Goal: Transaction & Acquisition: Purchase product/service

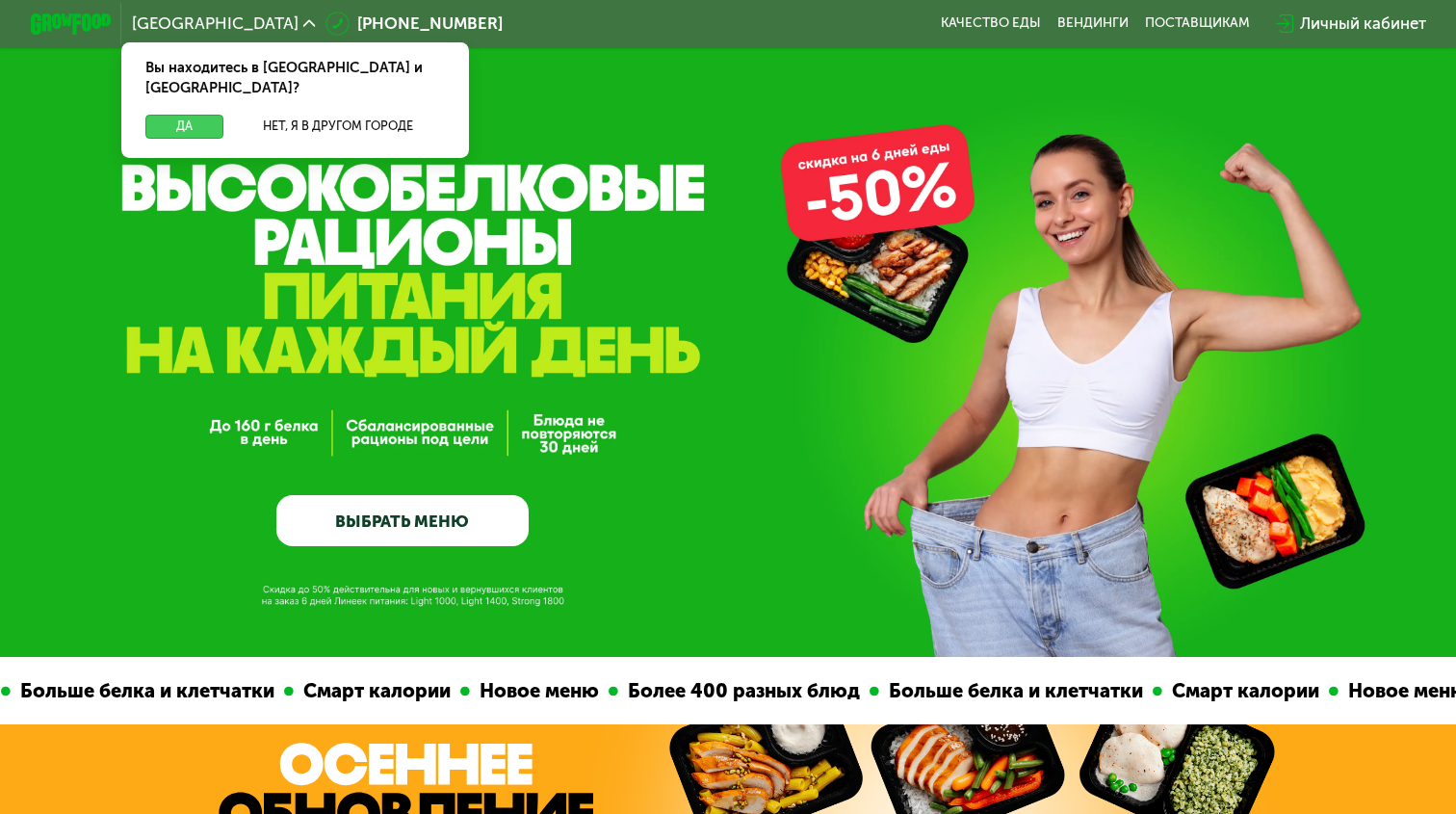
click at [206, 115] on button "Да" at bounding box center [184, 126] width 78 height 24
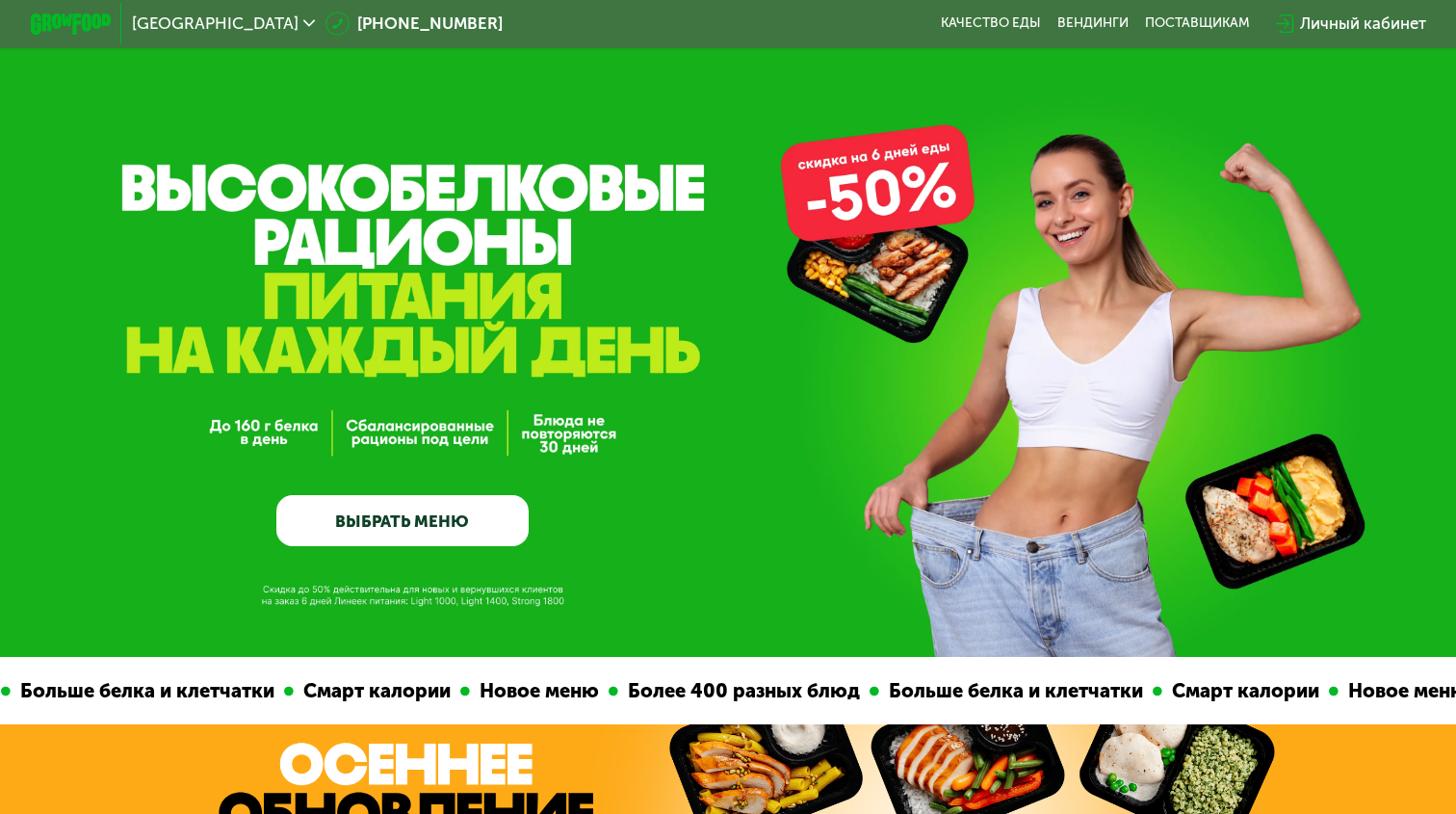
click at [414, 527] on link "ВЫБРАТЬ МЕНЮ" at bounding box center [402, 520] width 251 height 50
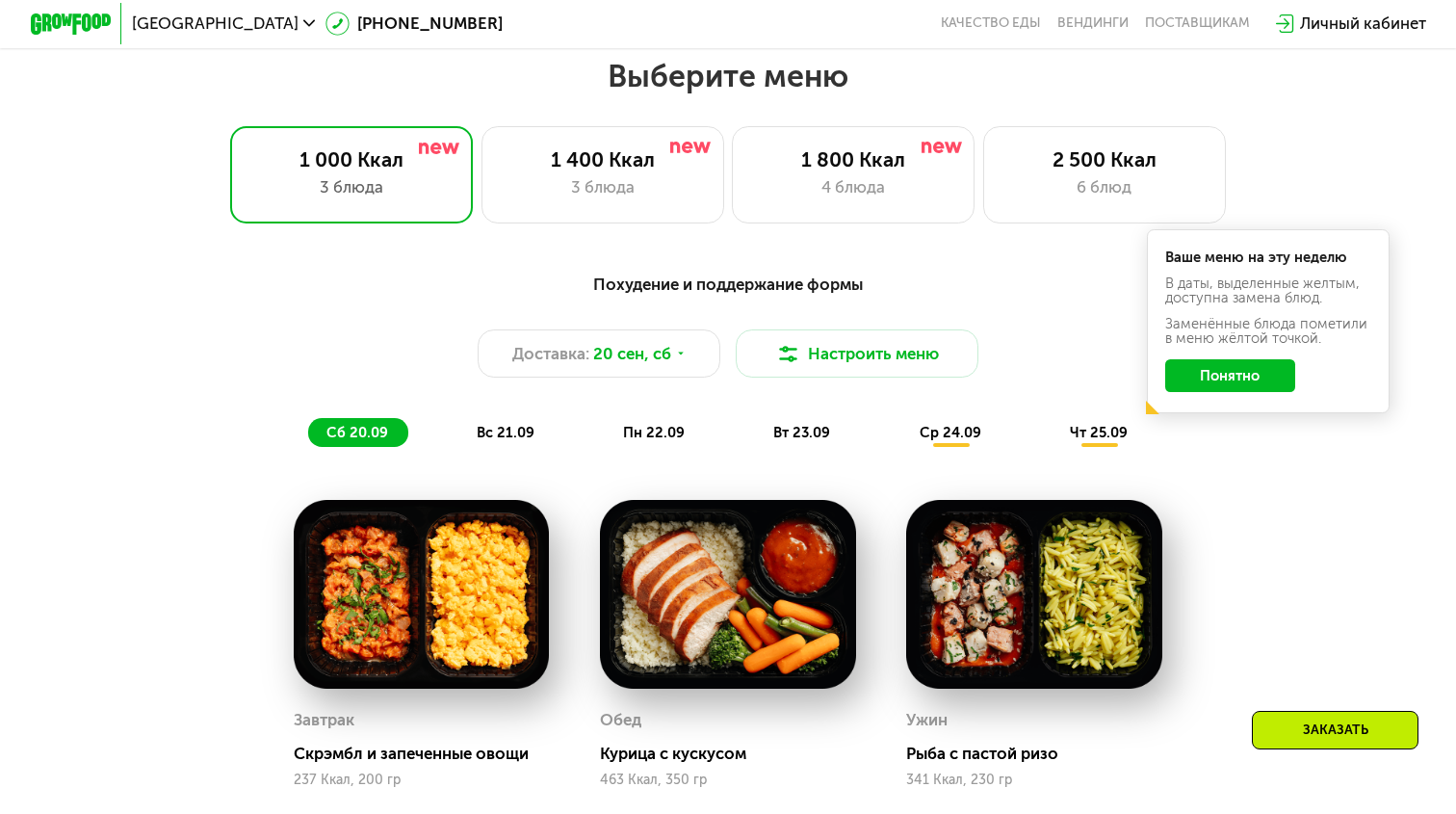
scroll to position [1281, 0]
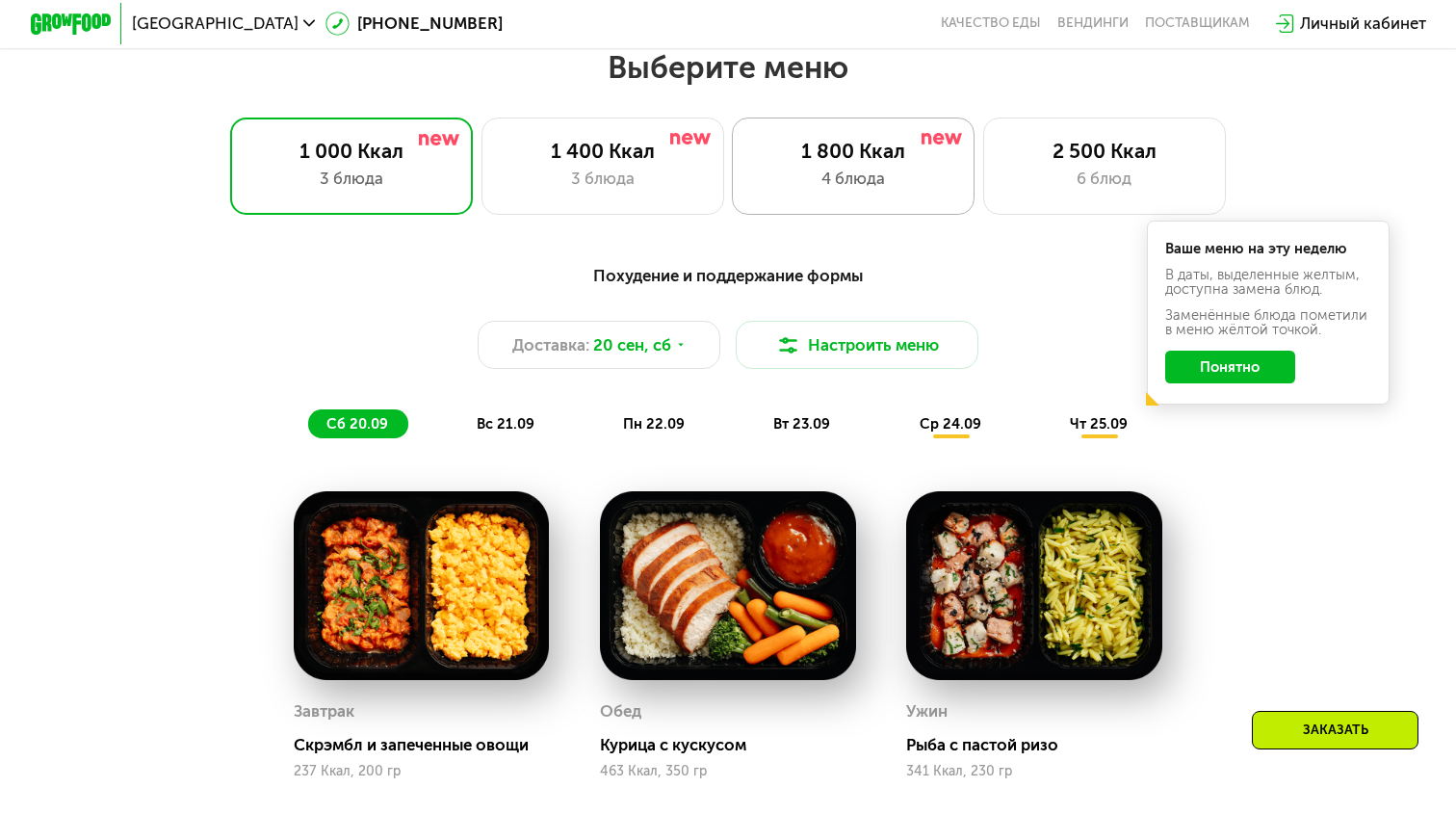
click at [850, 174] on div "4 блюда" at bounding box center [853, 178] width 200 height 24
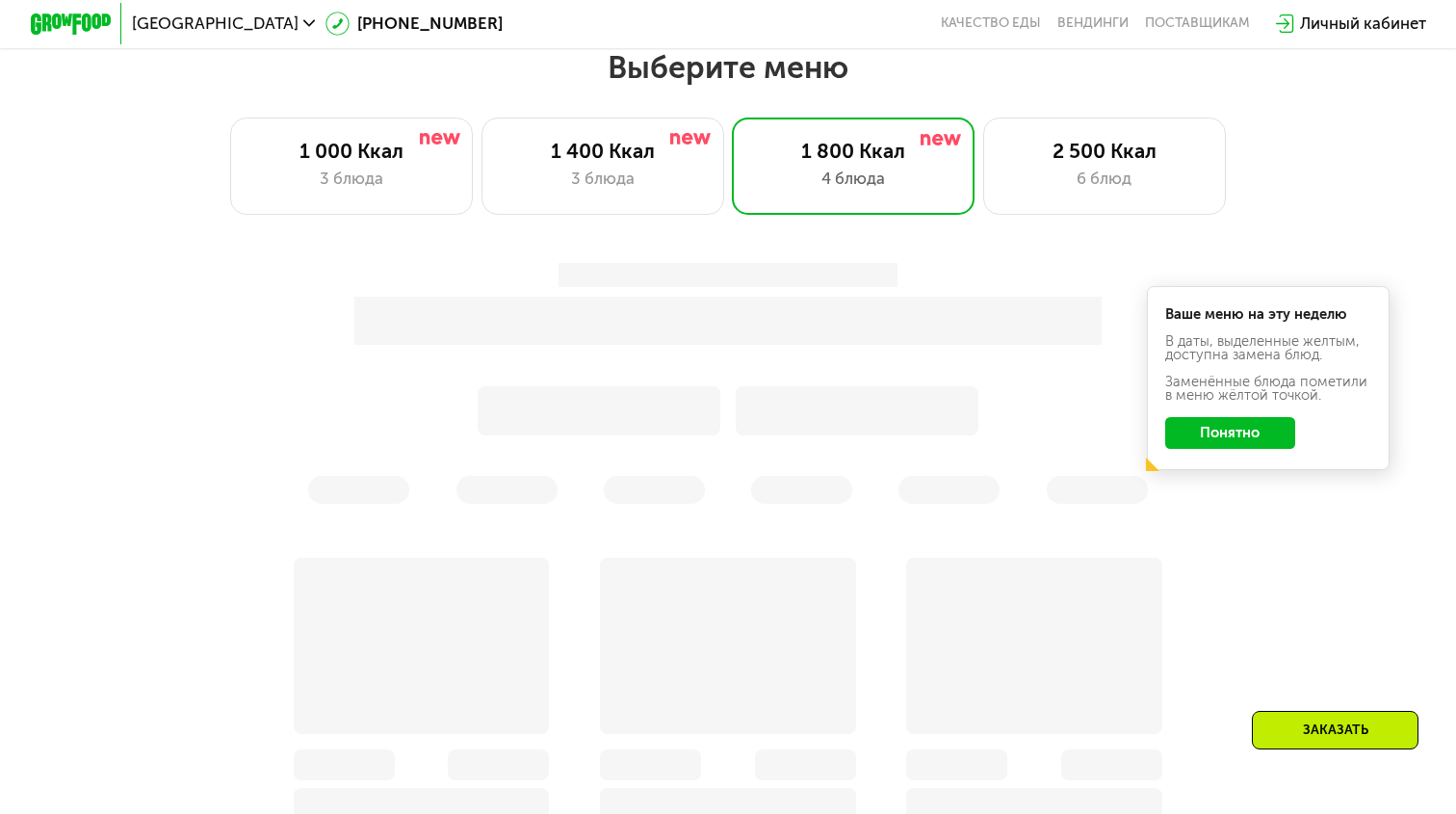
click at [1210, 441] on div "Ваше меню на эту неделю В даты, выделенные желтым, доступна замена блюд. Заменё…" at bounding box center [728, 383] width 1221 height 265
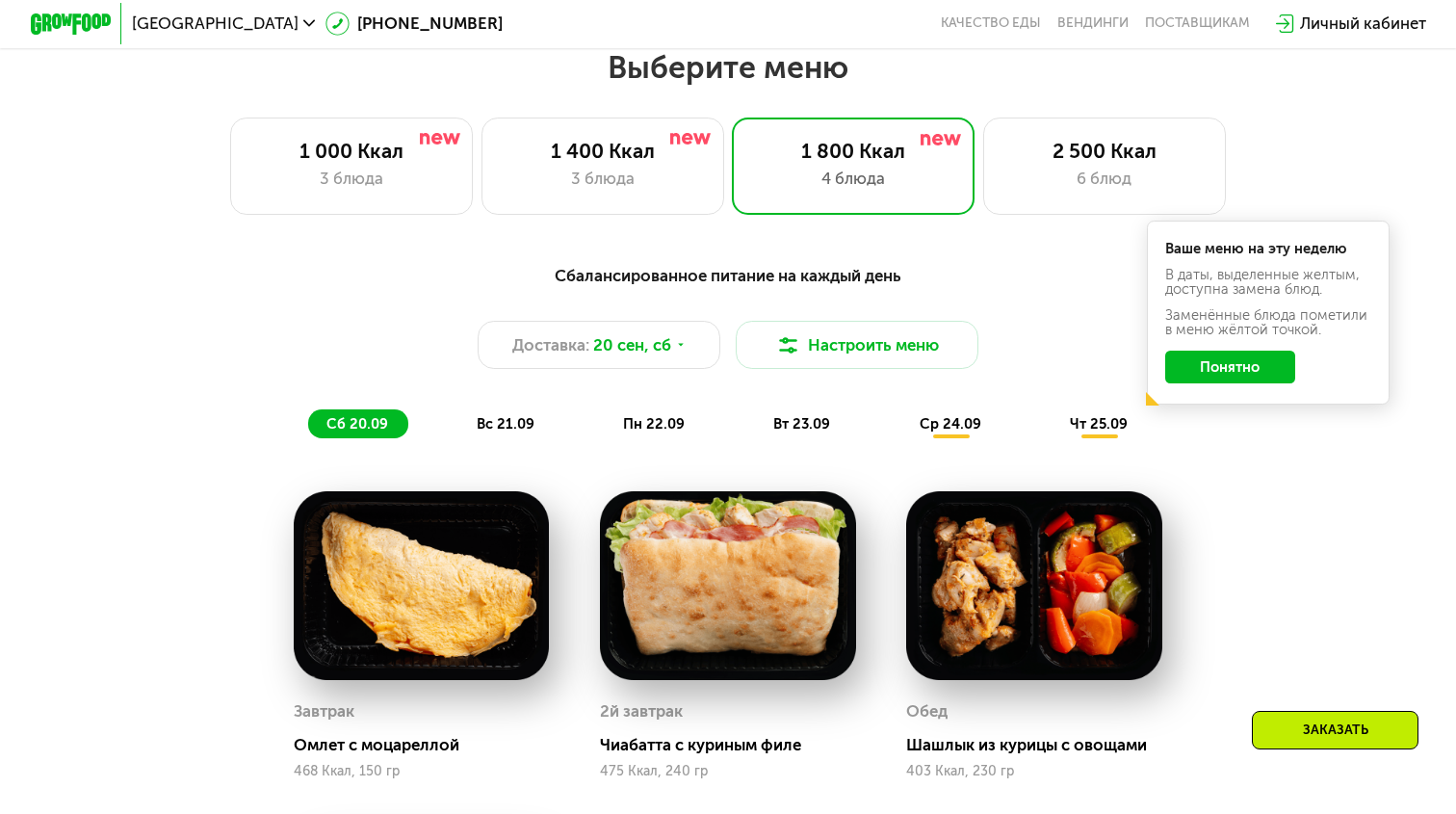
click at [1221, 371] on button "Понятно" at bounding box center [1231, 367] width 131 height 33
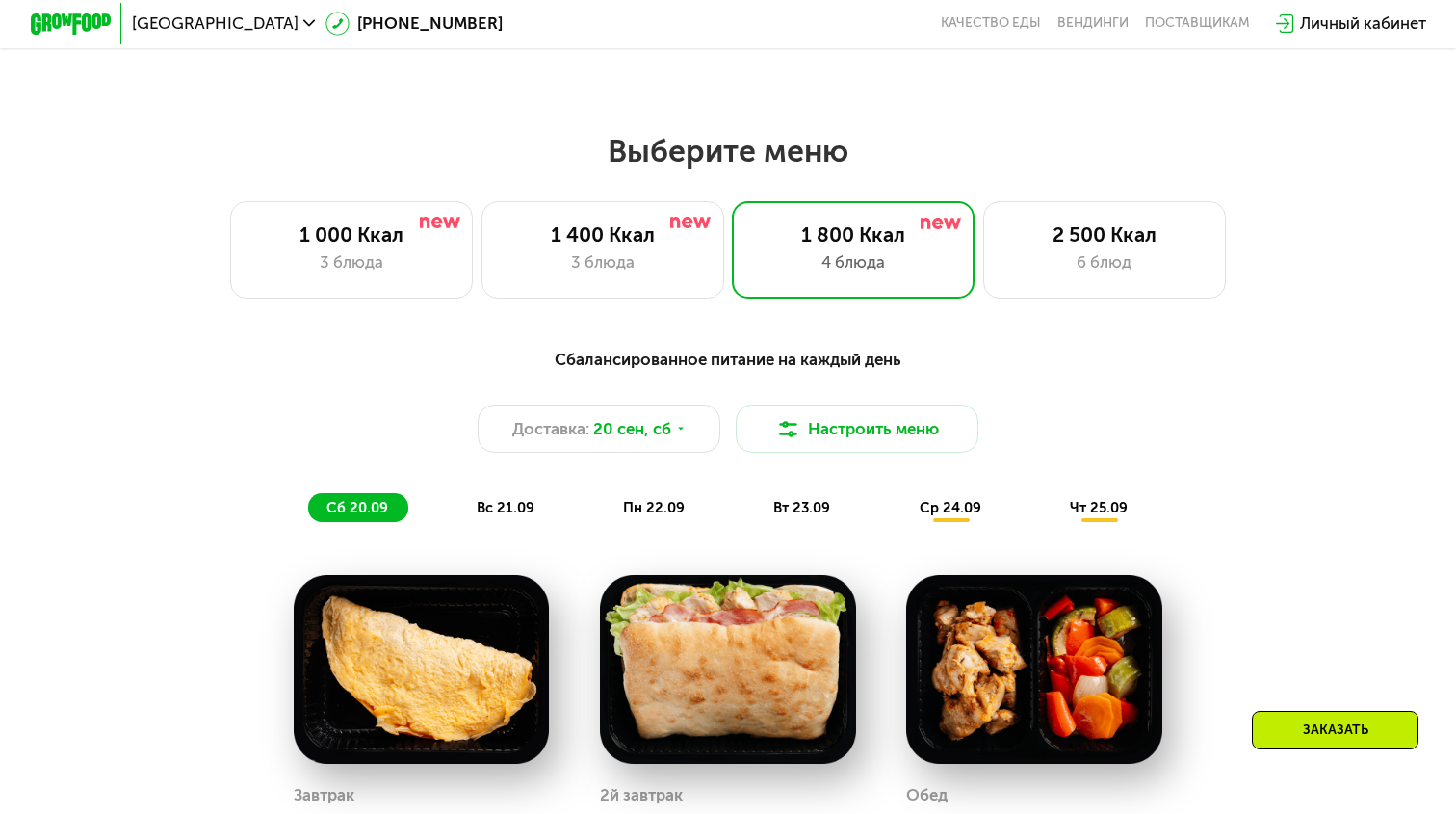
scroll to position [1128, 0]
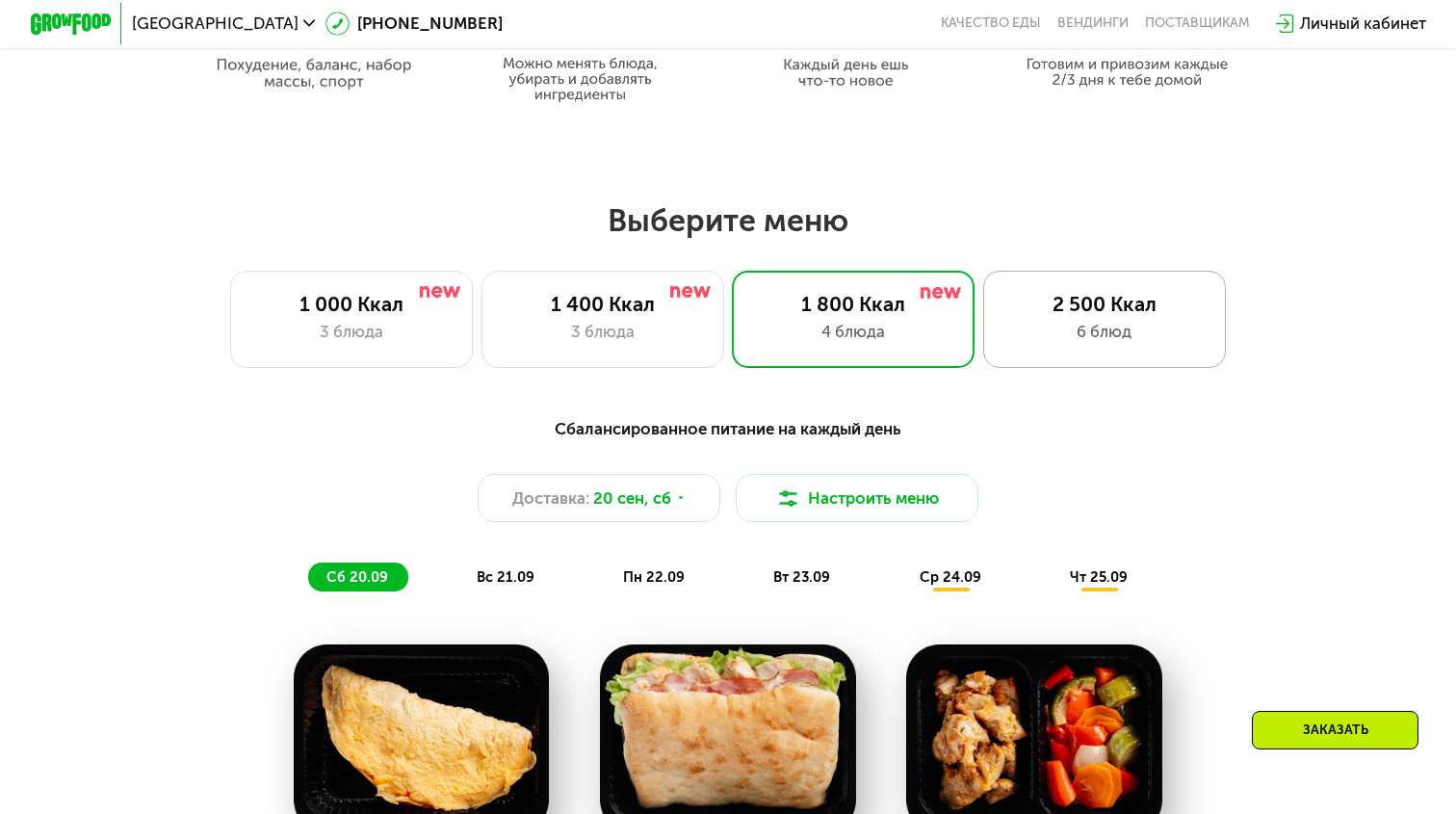
click at [1099, 303] on div "2 500 Ккал" at bounding box center [1105, 303] width 200 height 24
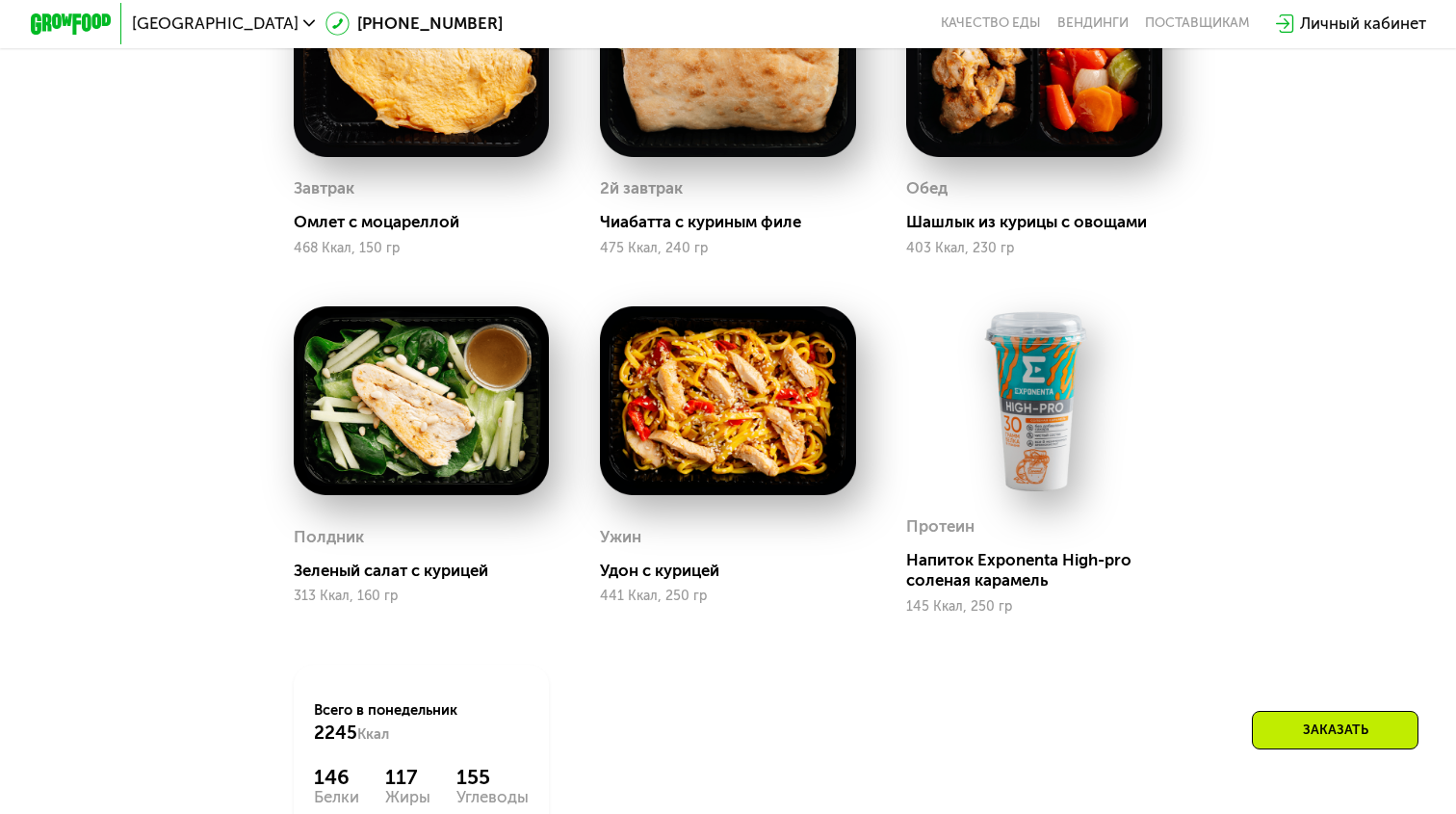
scroll to position [1945, 0]
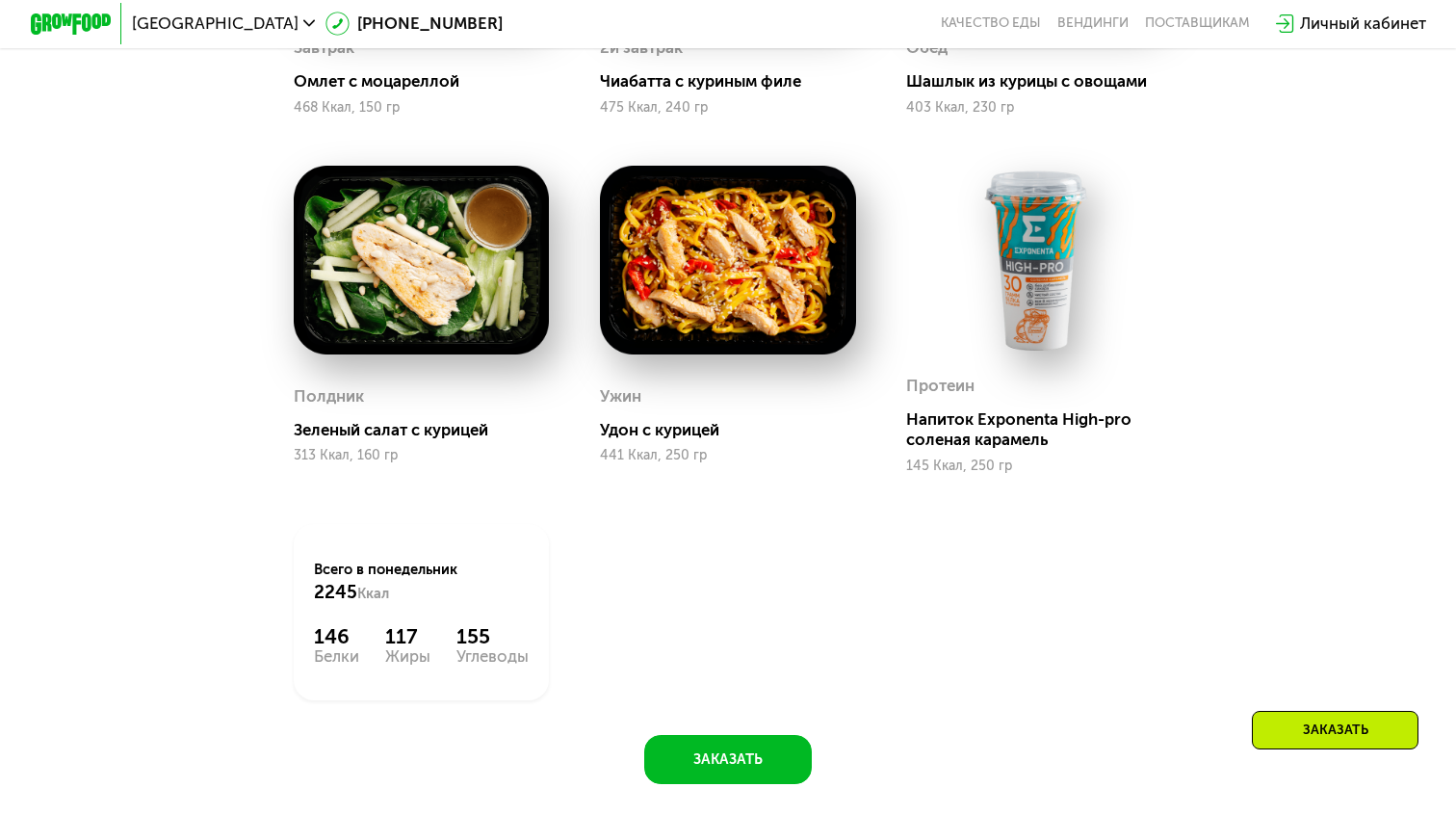
click at [1060, 243] on img at bounding box center [1034, 260] width 256 height 189
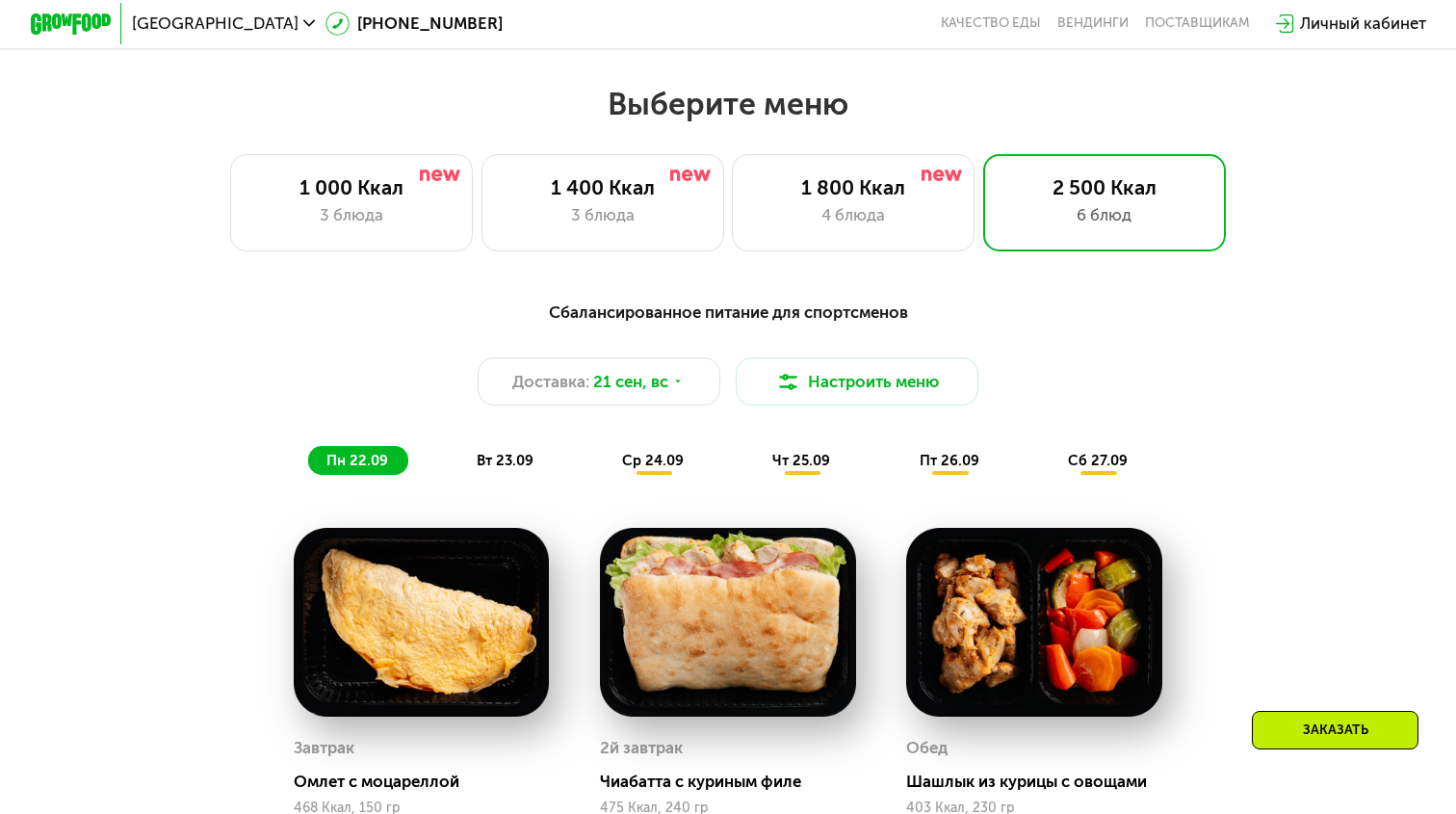
scroll to position [1234, 0]
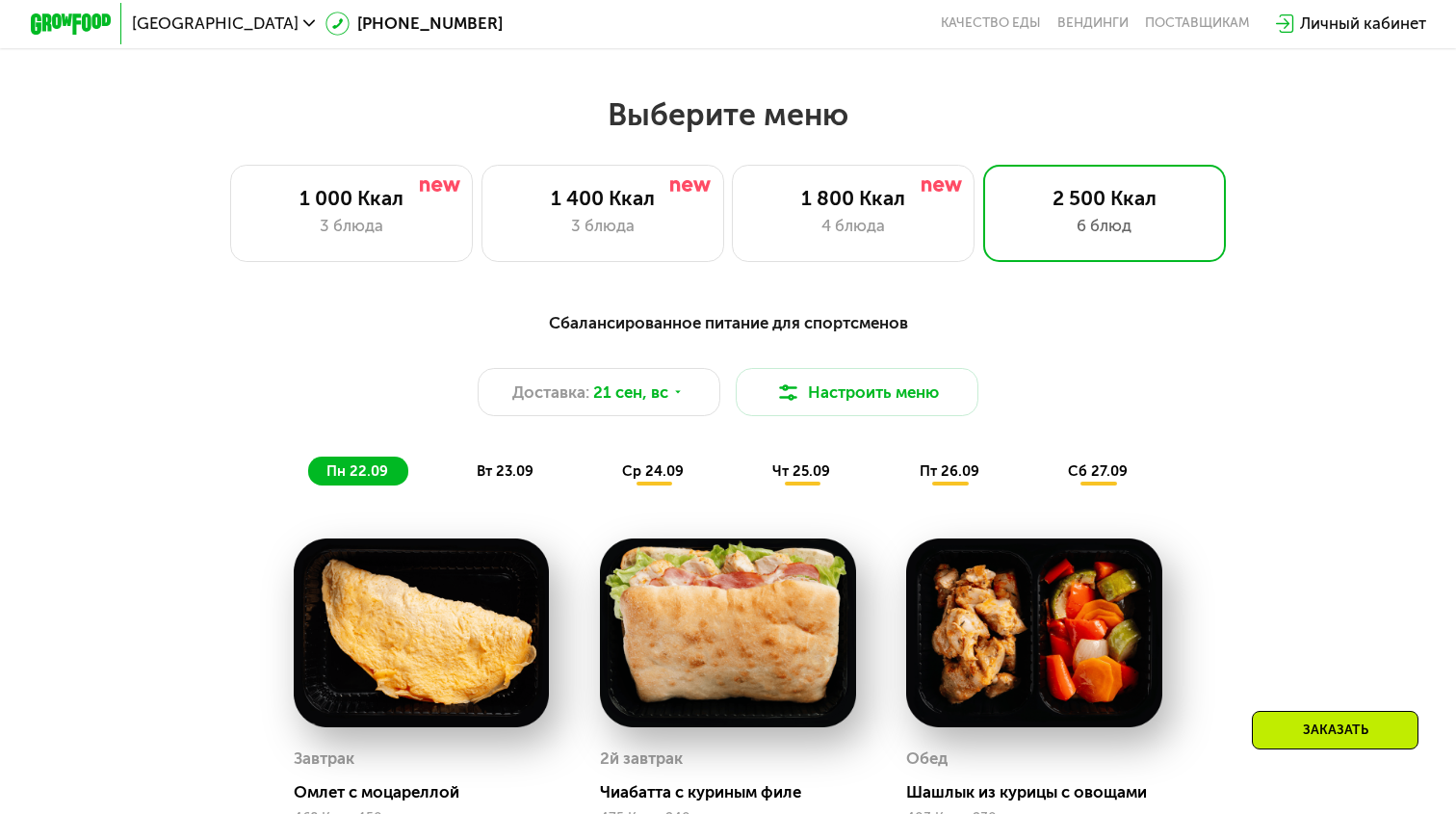
click at [477, 465] on span "вт 23.09" at bounding box center [505, 471] width 57 height 17
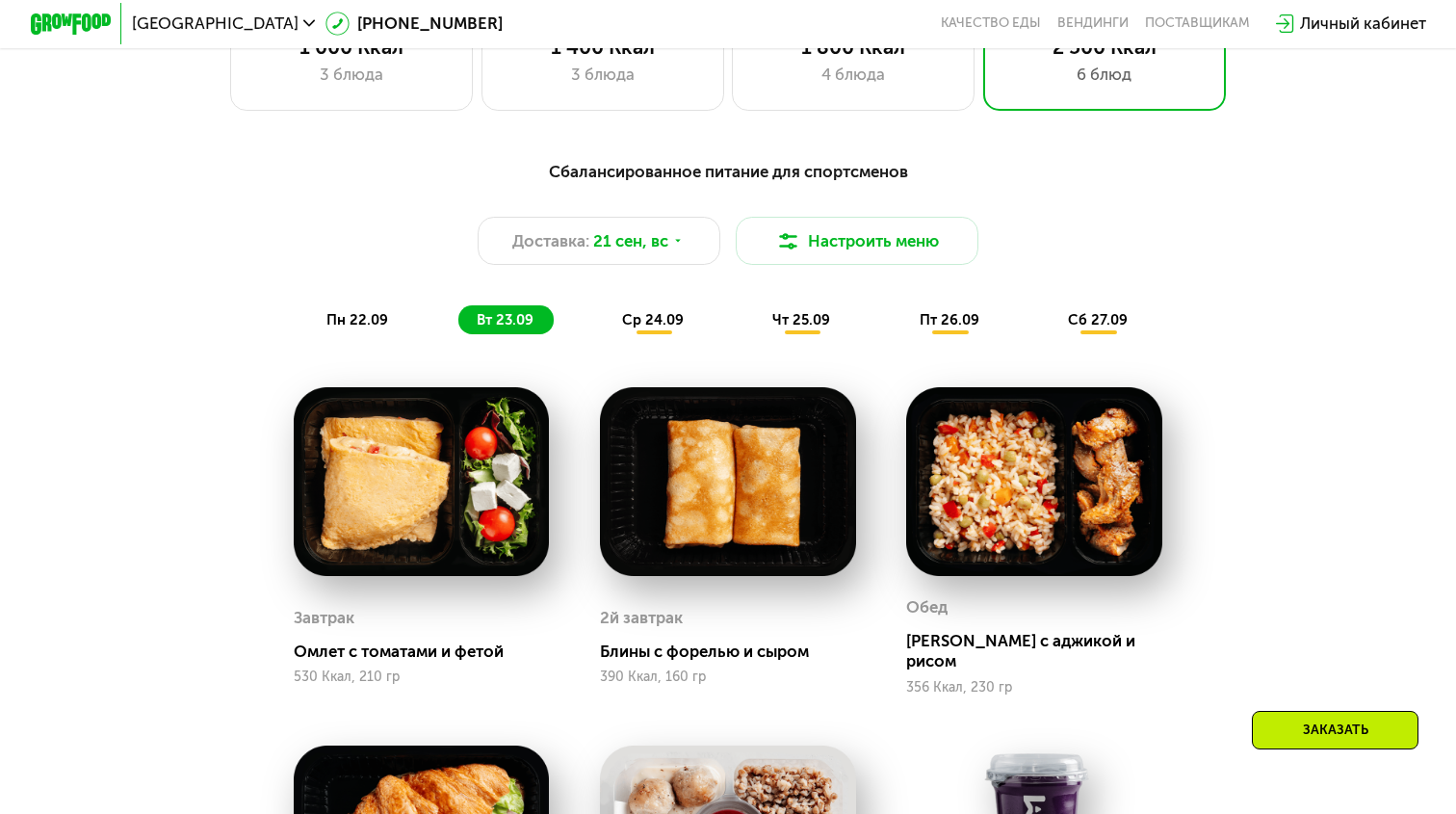
scroll to position [1380, 0]
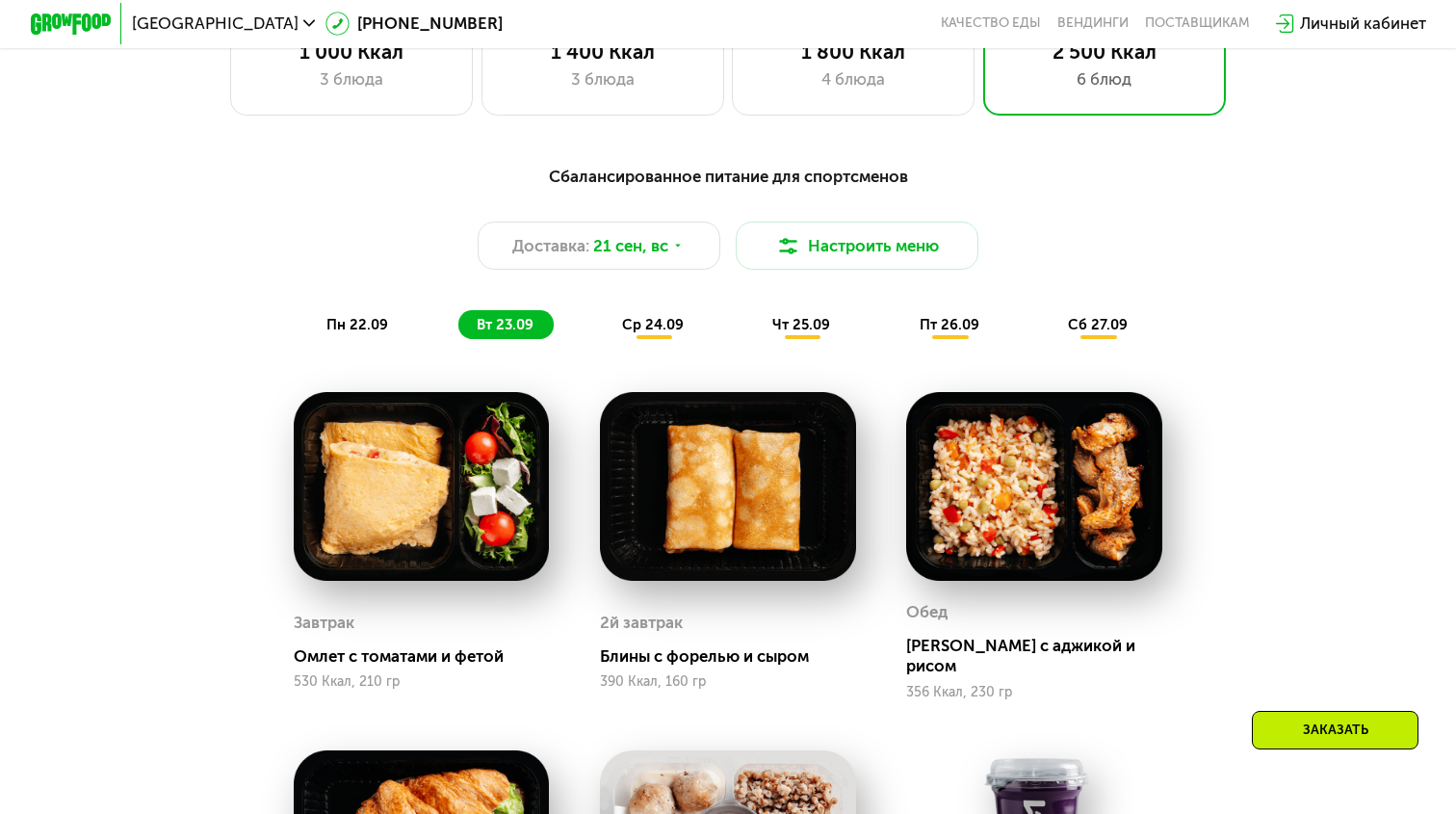
click at [656, 319] on span "ср 24.09" at bounding box center [653, 325] width 62 height 17
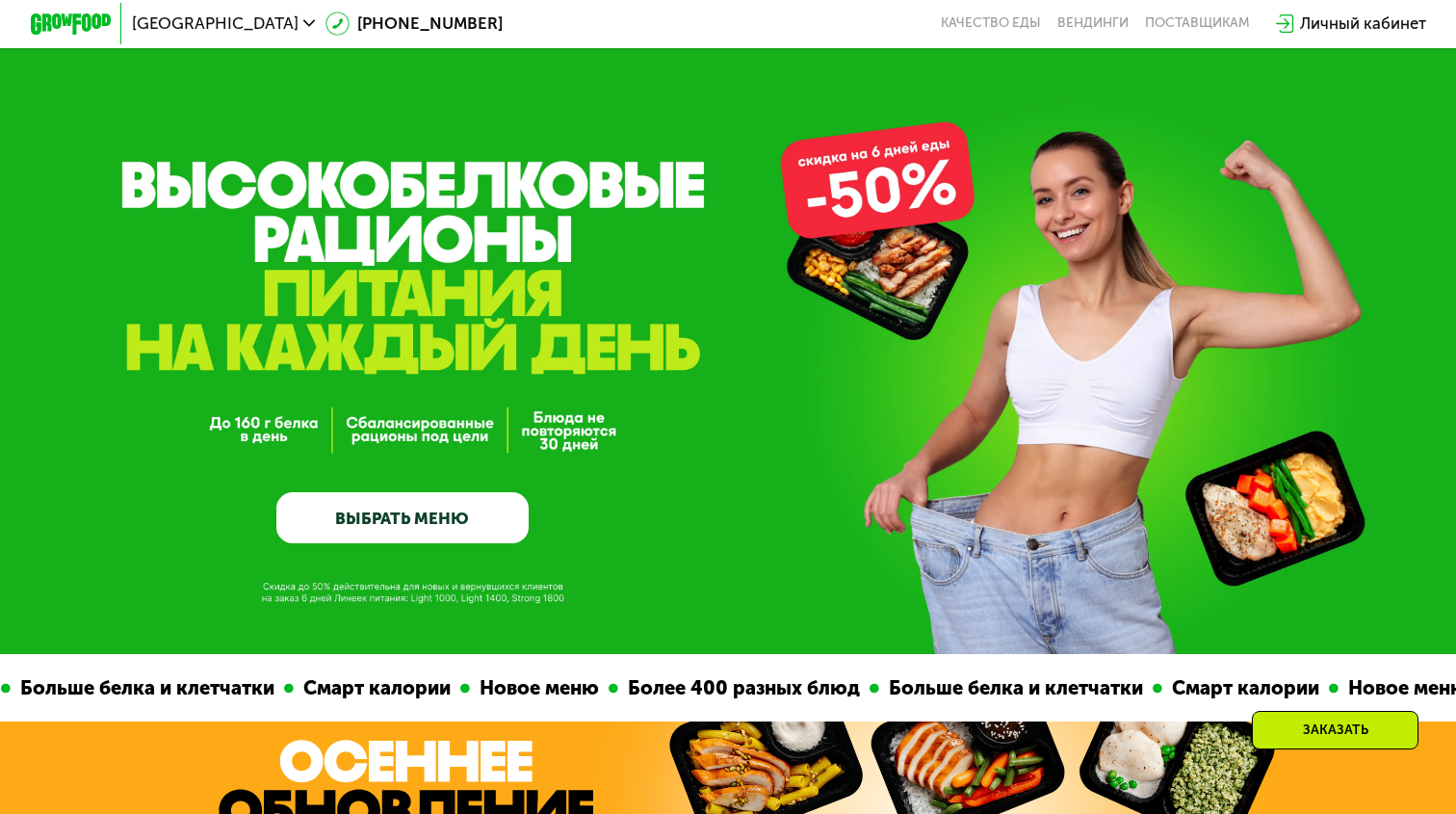
scroll to position [0, 0]
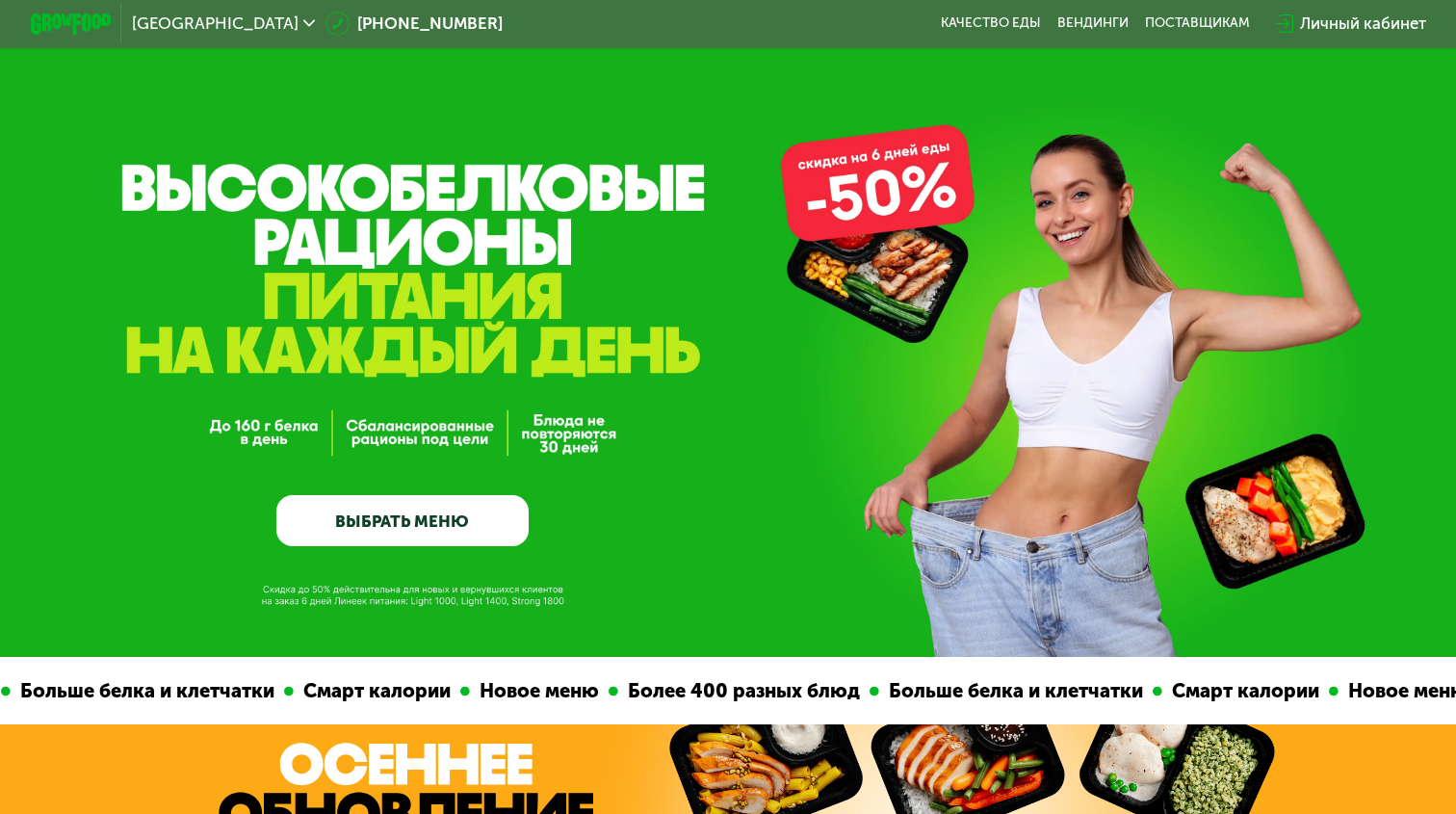
click at [490, 520] on link "ВЫБРАТЬ МЕНЮ" at bounding box center [402, 520] width 251 height 50
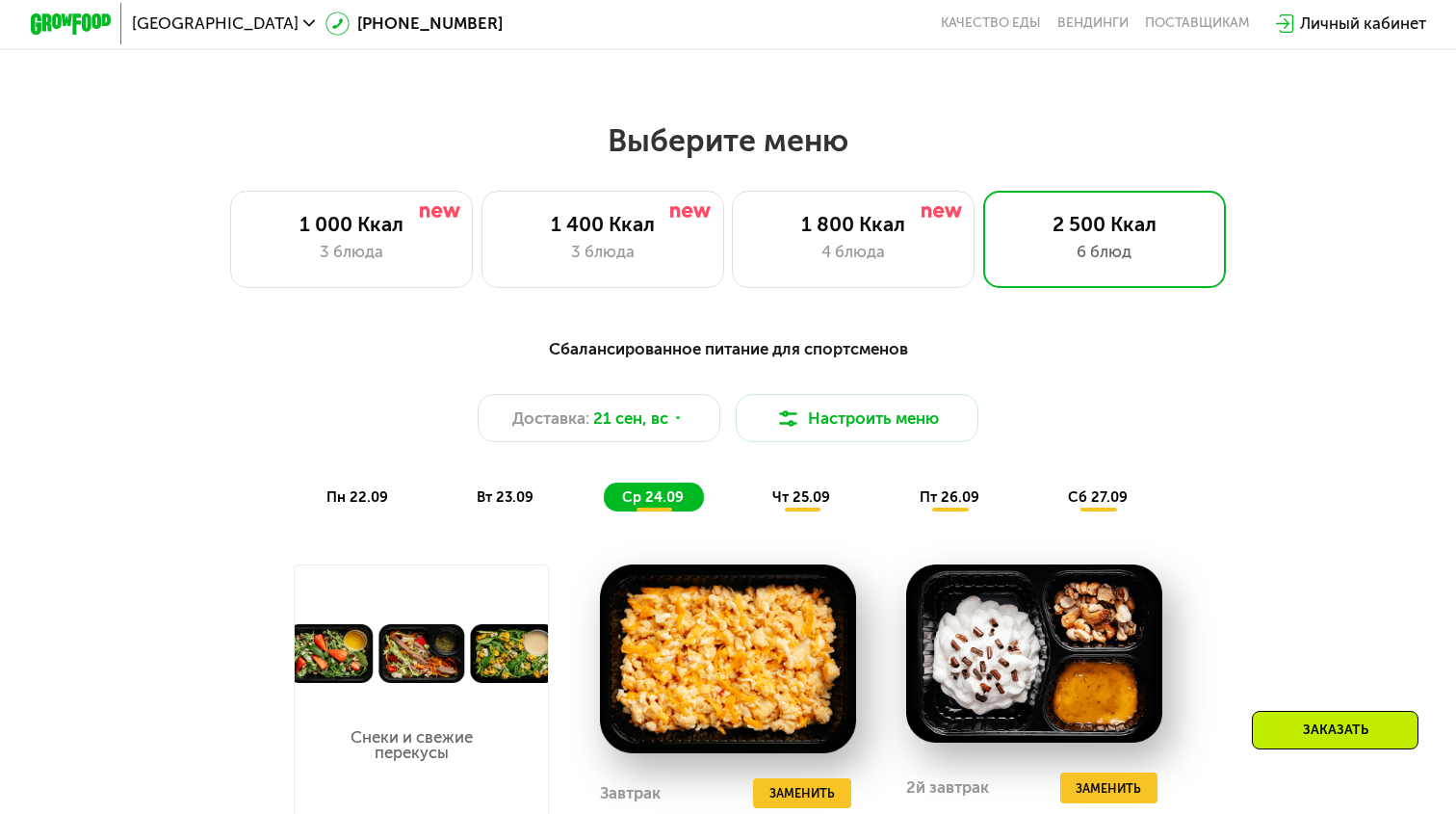
scroll to position [1281, 0]
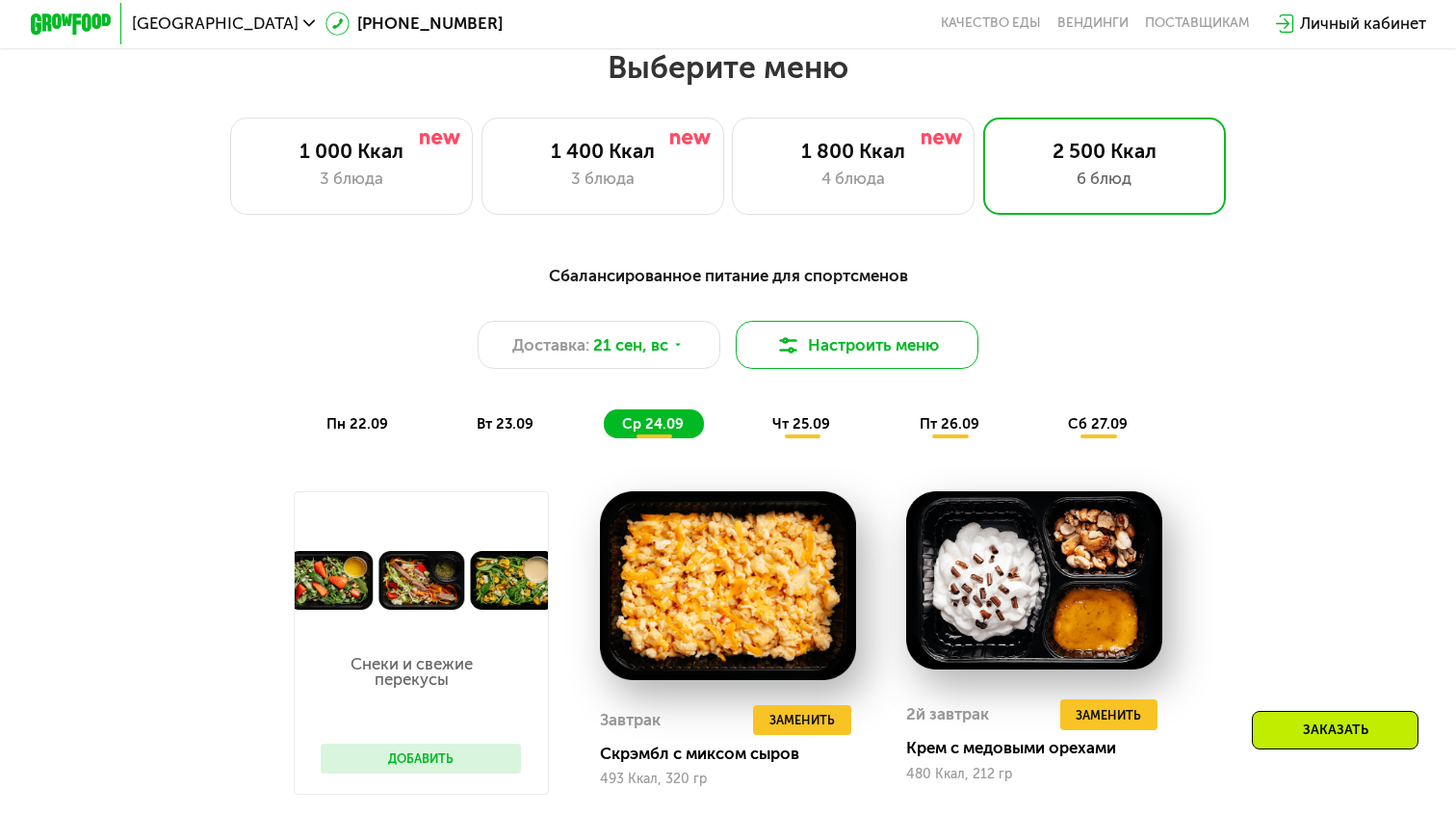
click at [908, 347] on button "Настроить меню" at bounding box center [857, 345] width 243 height 48
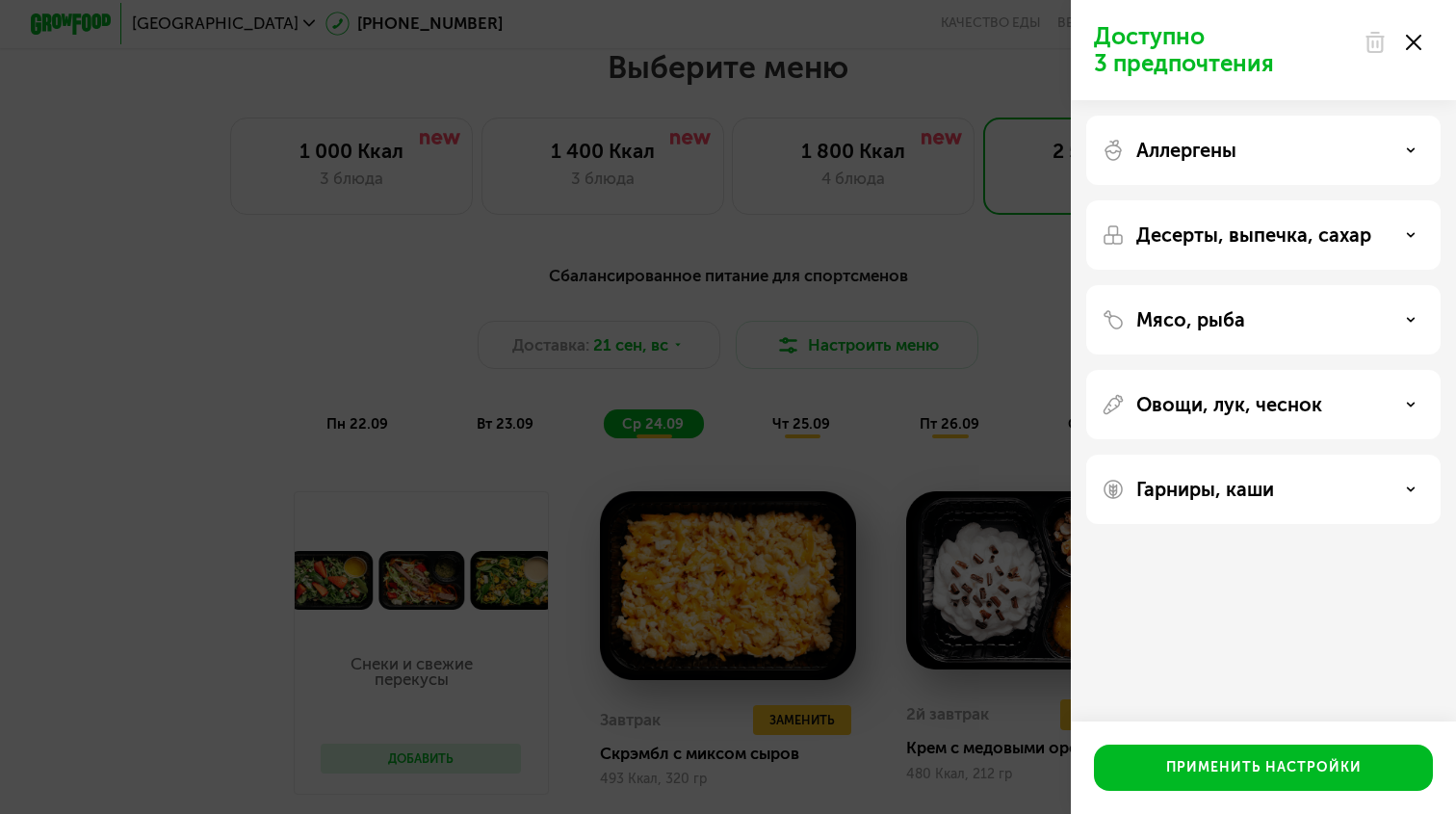
click at [1417, 35] on icon at bounding box center [1414, 42] width 15 height 15
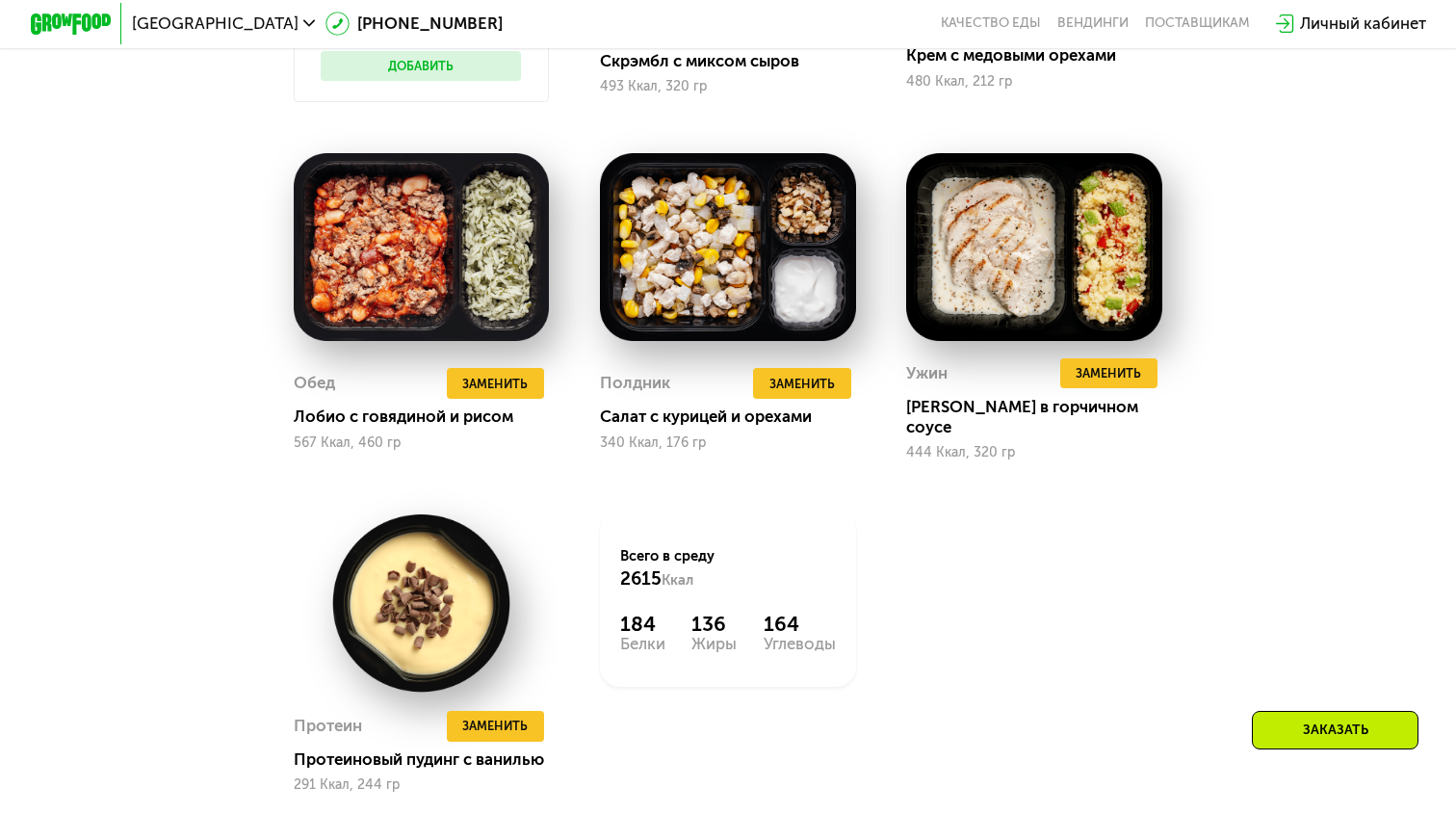
scroll to position [2084, 0]
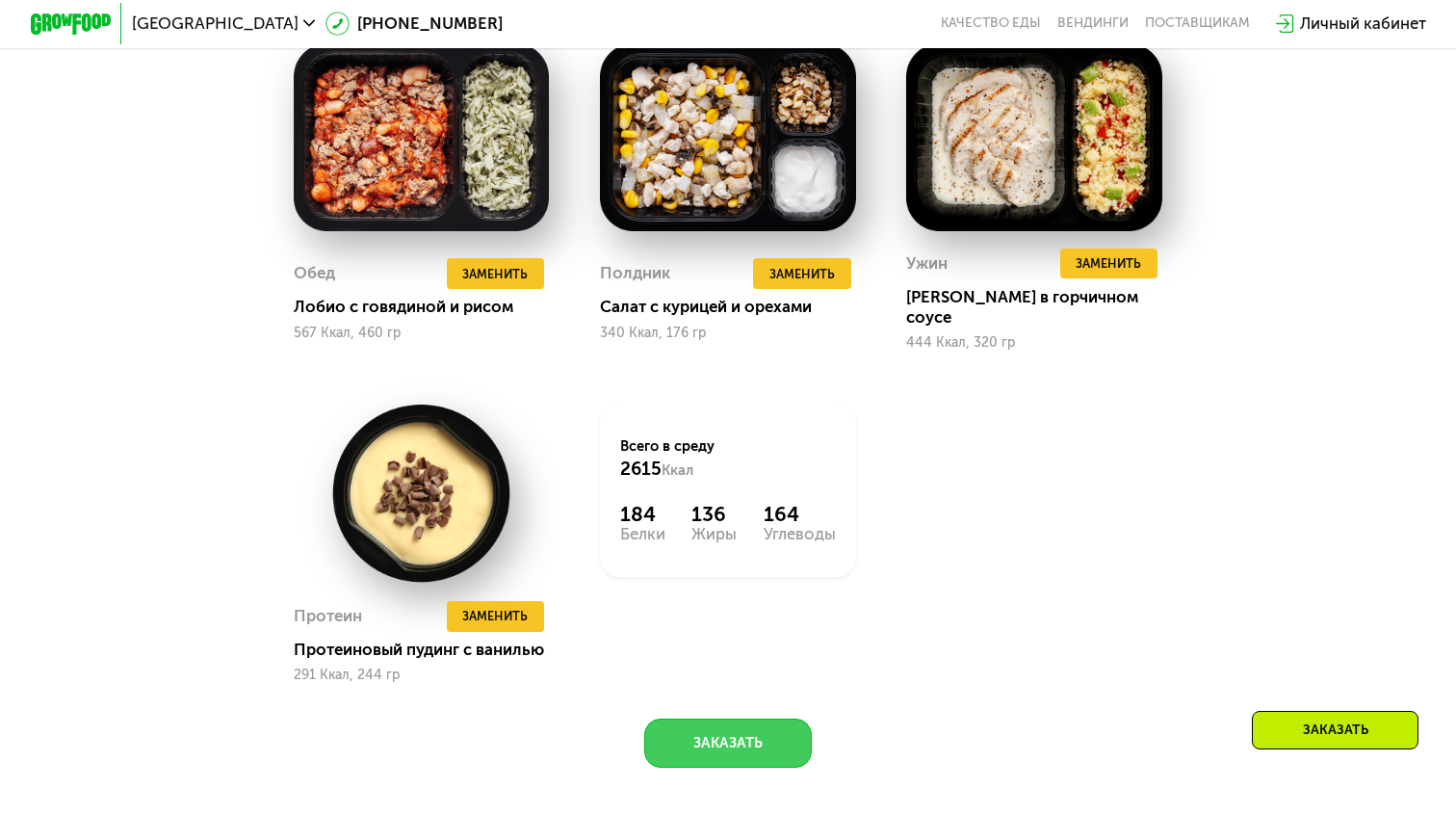
click at [751, 719] on button "Заказать" at bounding box center [728, 743] width 169 height 48
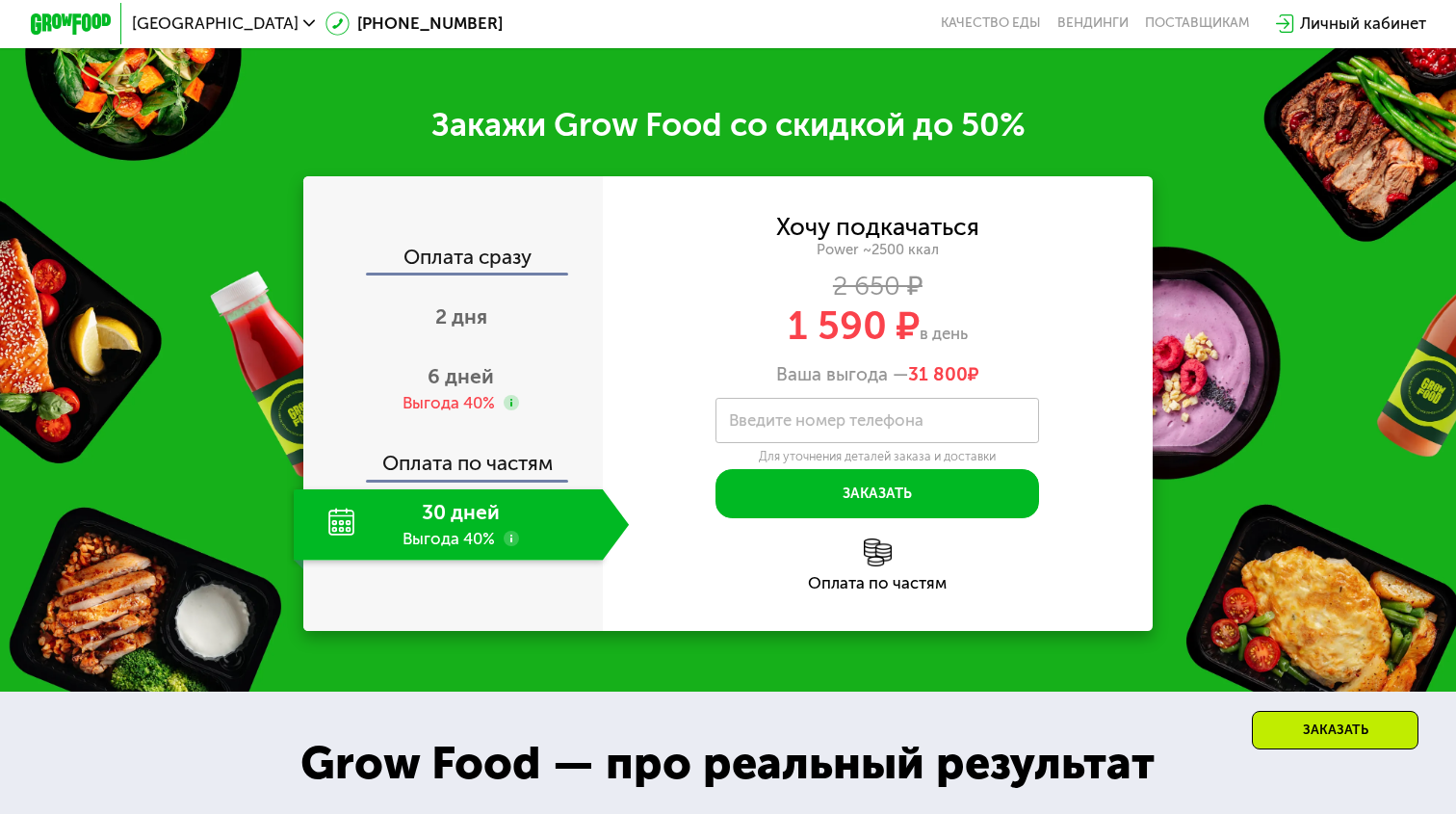
scroll to position [2880, 0]
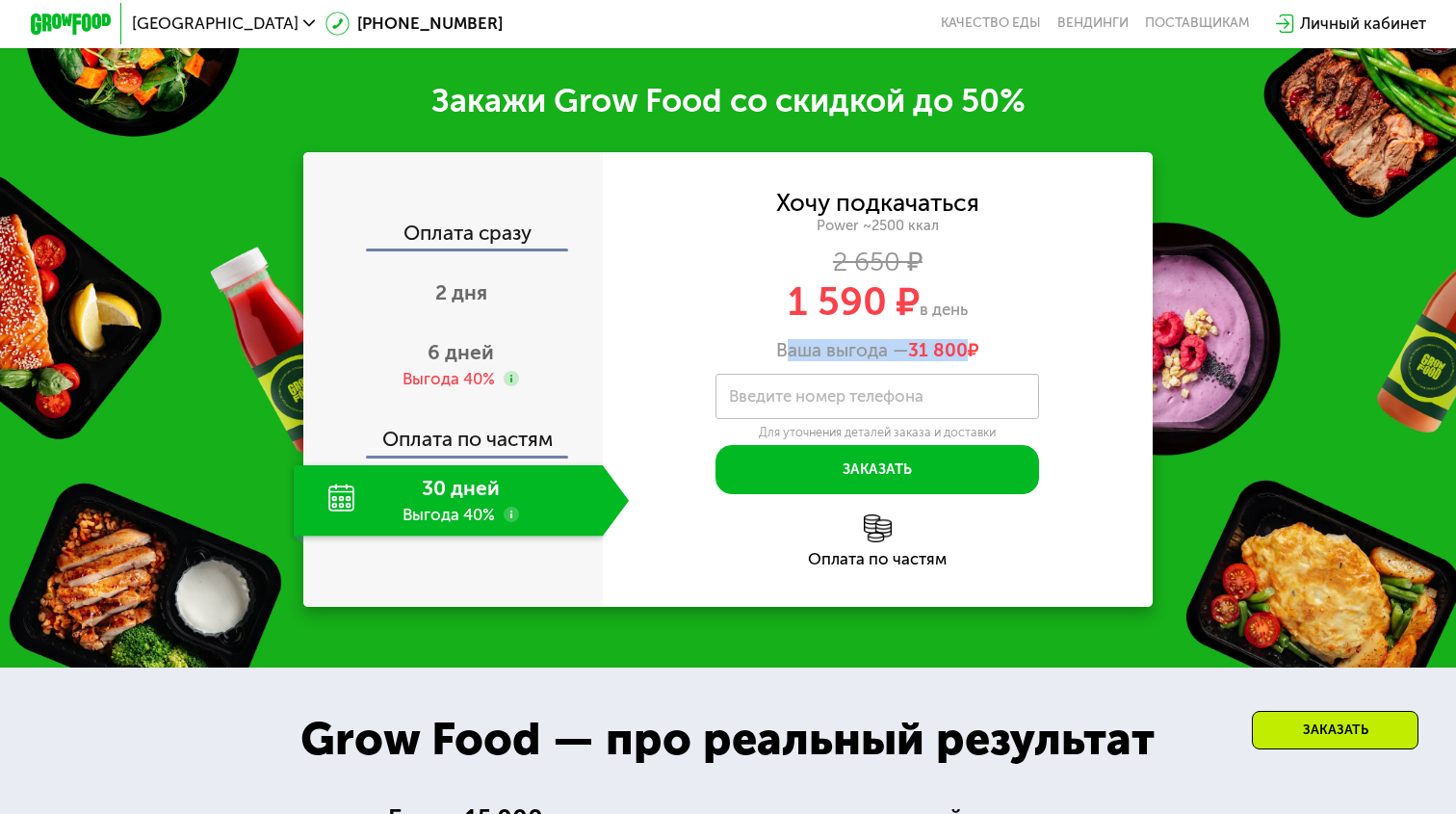
drag, startPoint x: 779, startPoint y: 329, endPoint x: 965, endPoint y: 338, distance: 186.2
click at [965, 339] on div "Ваша выгода — 31 800 ₽" at bounding box center [877, 350] width 550 height 22
click at [780, 250] on div "2 650 ₽" at bounding box center [877, 261] width 550 height 22
drag, startPoint x: 781, startPoint y: 271, endPoint x: 932, endPoint y: 274, distance: 151.0
click at [932, 283] on div "1 590 ₽ в день" at bounding box center [877, 302] width 550 height 39
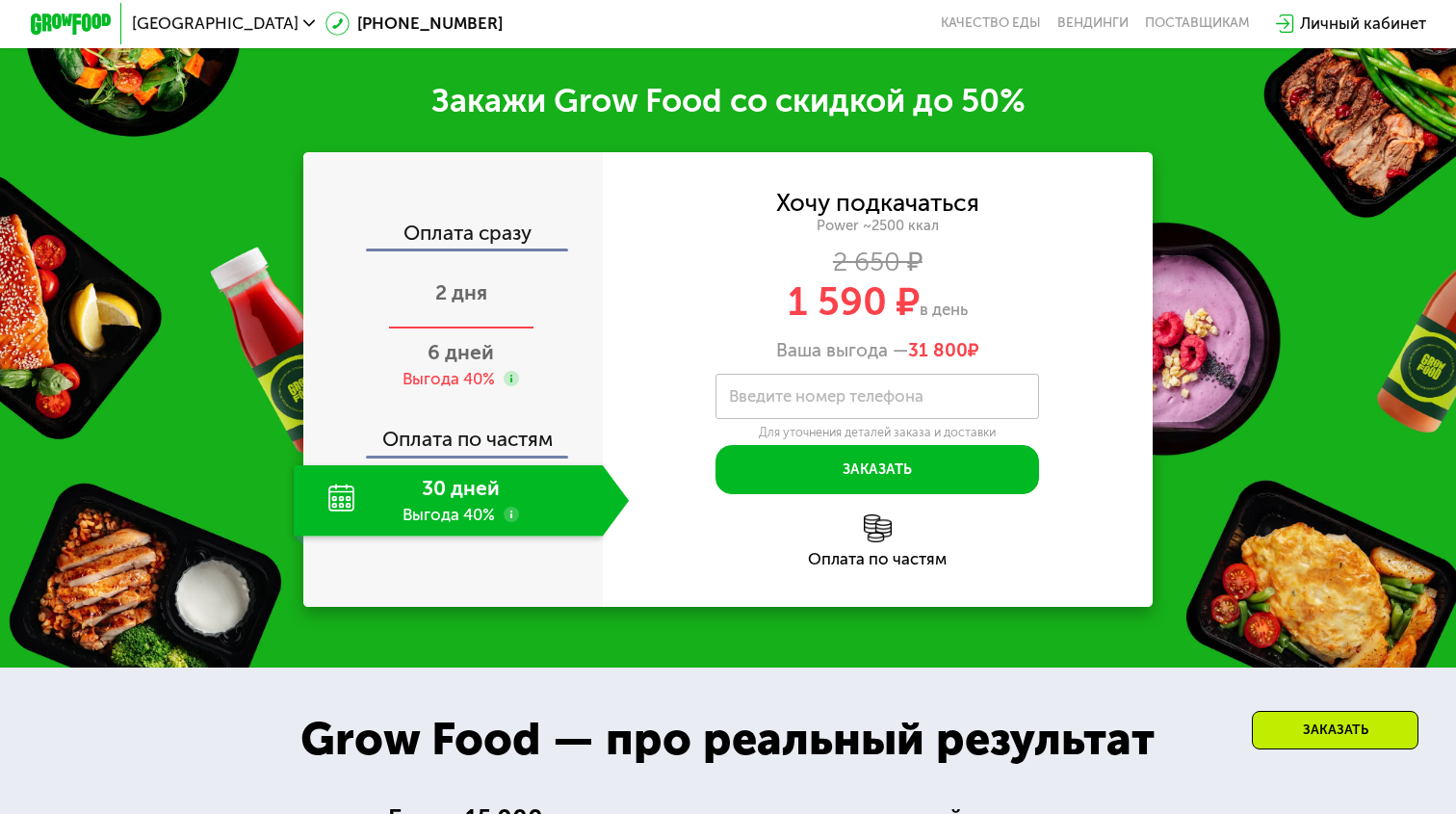
click at [472, 280] on span "2 дня" at bounding box center [461, 292] width 52 height 24
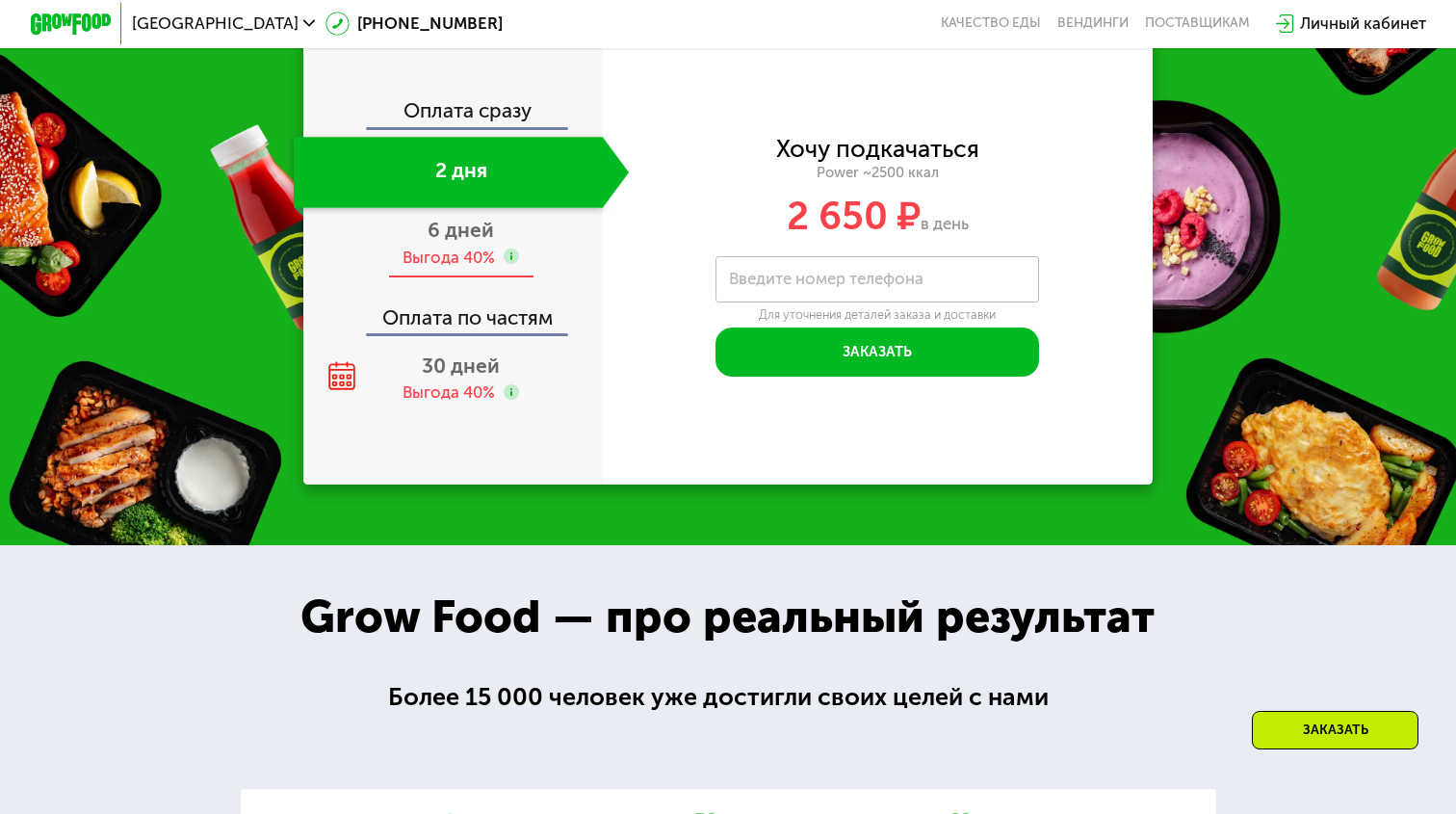
click at [517, 237] on div "6 дней Выгода 40%" at bounding box center [461, 244] width 336 height 71
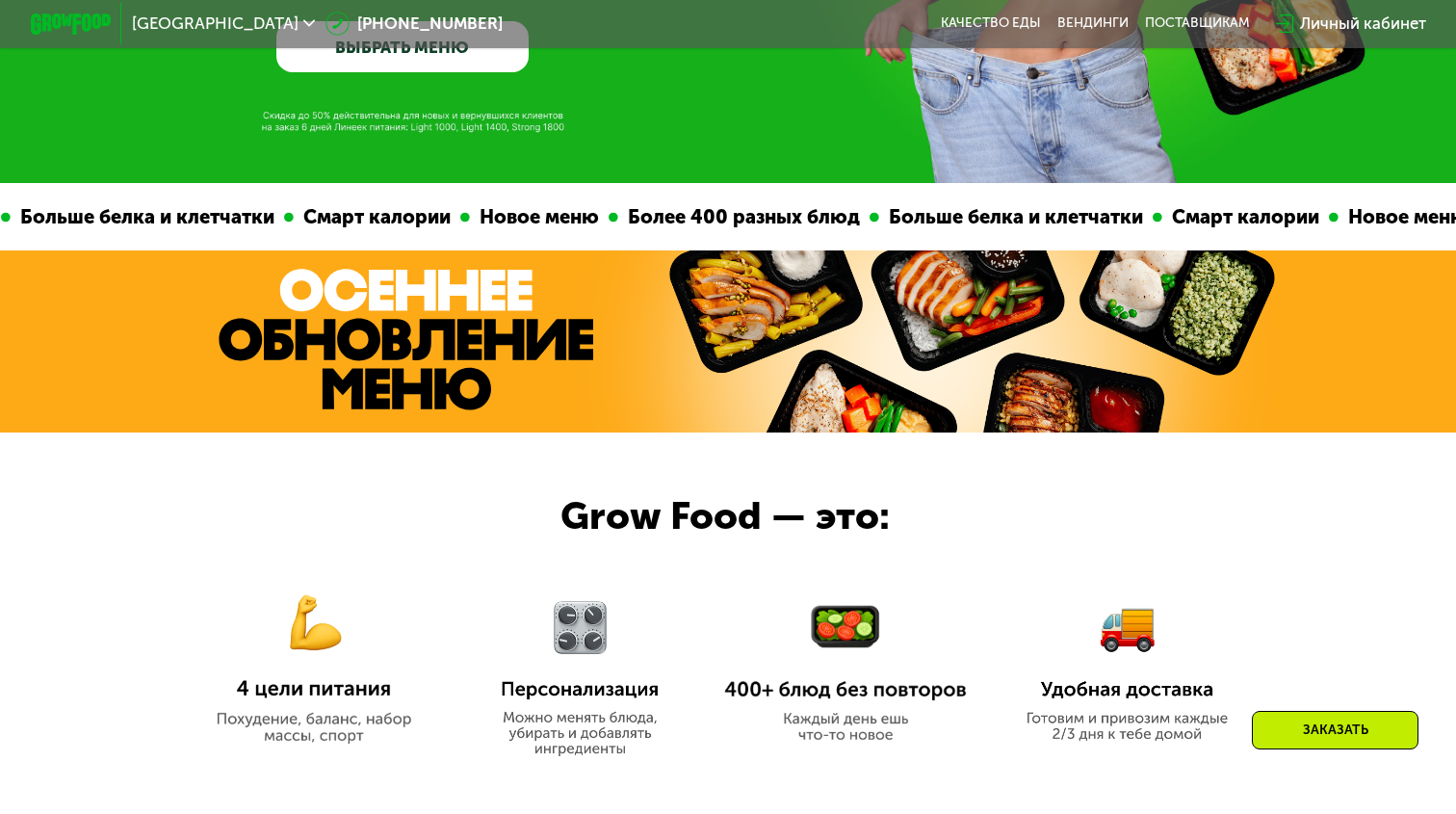
scroll to position [532, 0]
